Goal: Task Accomplishment & Management: Manage account settings

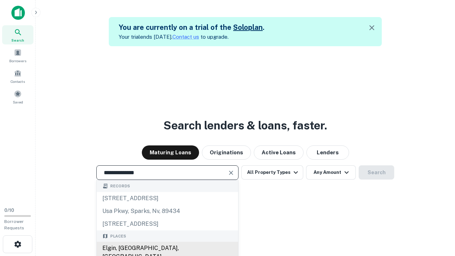
click at [167, 248] on div "Elgin, [GEOGRAPHIC_DATA], [GEOGRAPHIC_DATA]" at bounding box center [167, 252] width 141 height 21
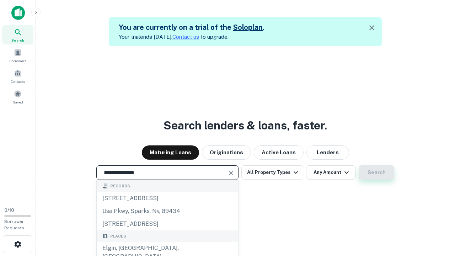
type input "**********"
click at [359, 165] on button "Search" at bounding box center [377, 172] width 36 height 14
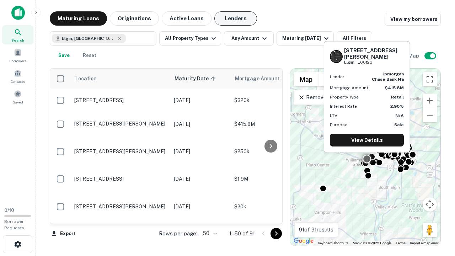
click at [236, 18] on button "Lenders" at bounding box center [235, 18] width 43 height 14
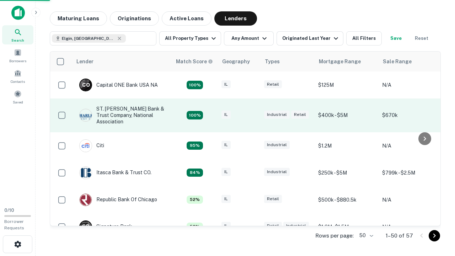
click at [252, 115] on div "IL" at bounding box center [239, 116] width 36 height 10
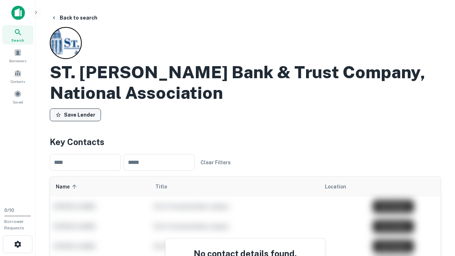
click at [75, 115] on button "Save Lender" at bounding box center [75, 114] width 51 height 13
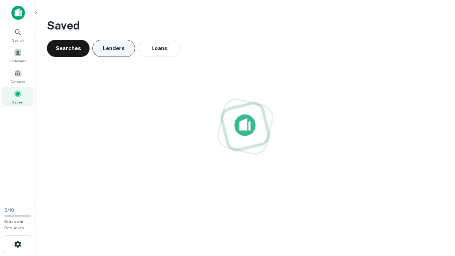
click at [114, 48] on button "Lenders" at bounding box center [113, 48] width 43 height 17
